Goal: Information Seeking & Learning: Learn about a topic

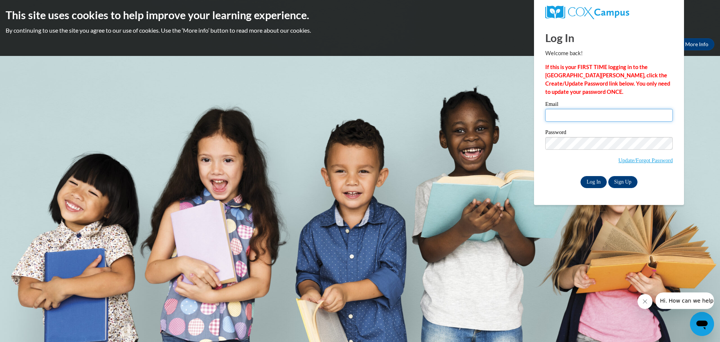
type input "[PERSON_NAME][EMAIL_ADDRESS][PERSON_NAME][DOMAIN_NAME]"
click at [588, 185] on input "Log In" at bounding box center [593, 182] width 26 height 12
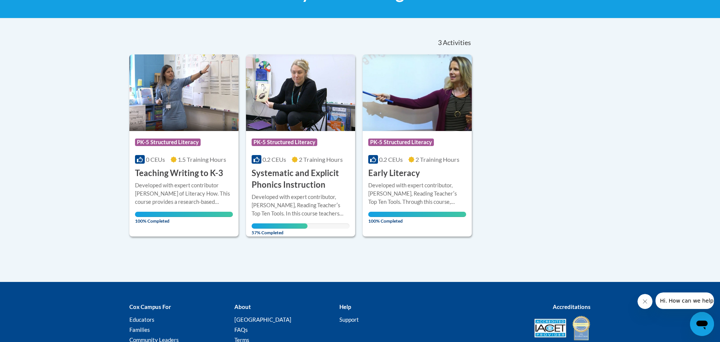
scroll to position [140, 0]
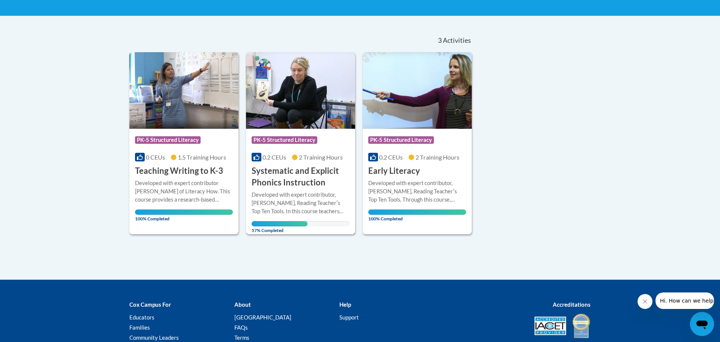
click at [287, 175] on h3 "Systematic and Explicit Phonics Instruction" at bounding box center [301, 176] width 98 height 23
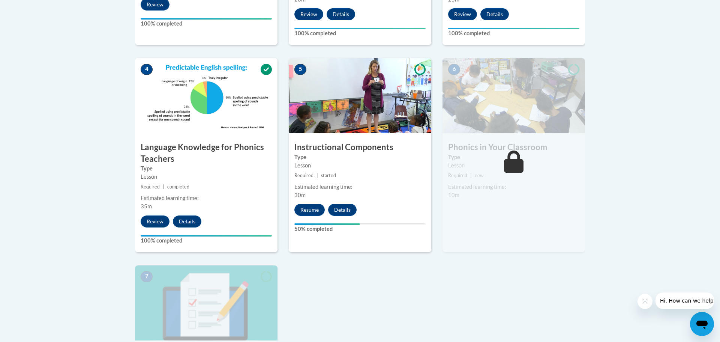
scroll to position [402, 0]
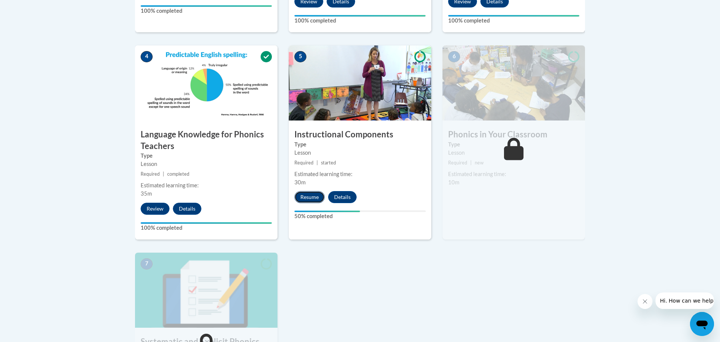
click at [306, 198] on button "Resume" at bounding box center [309, 197] width 30 height 12
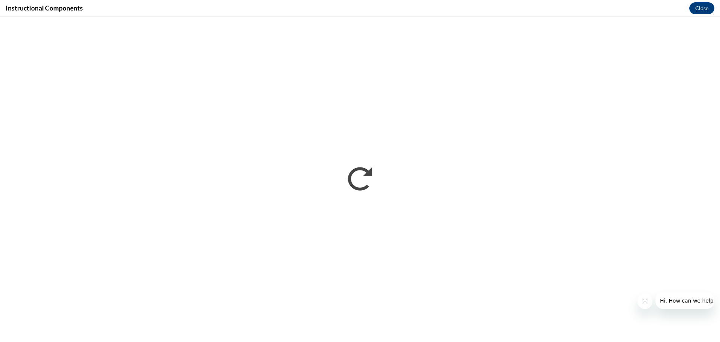
scroll to position [0, 0]
